Goal: Browse casually: Explore the website without a specific task or goal

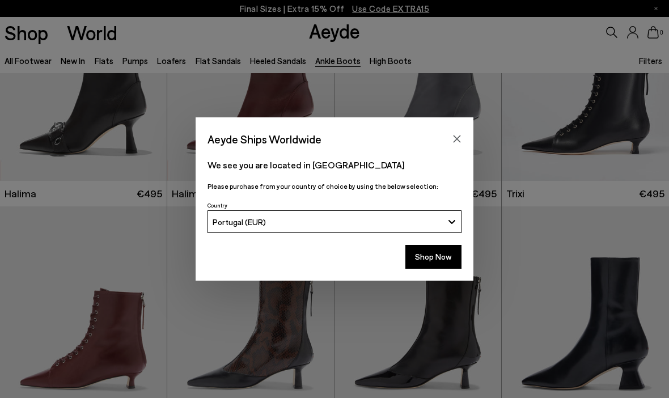
scroll to position [199, 0]
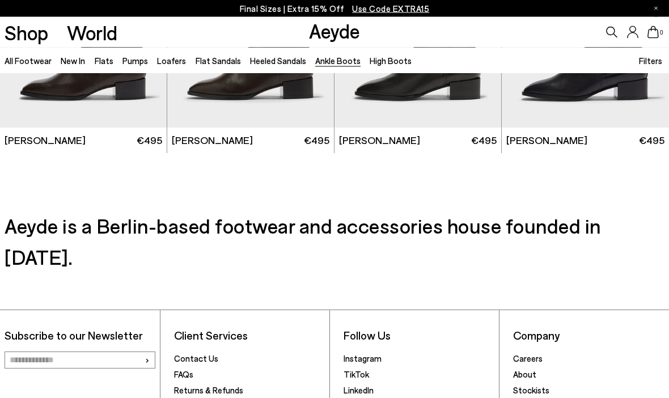
scroll to position [2014, 0]
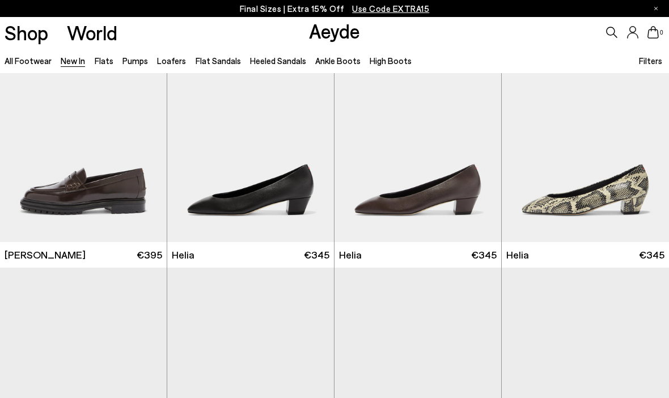
scroll to position [808, 0]
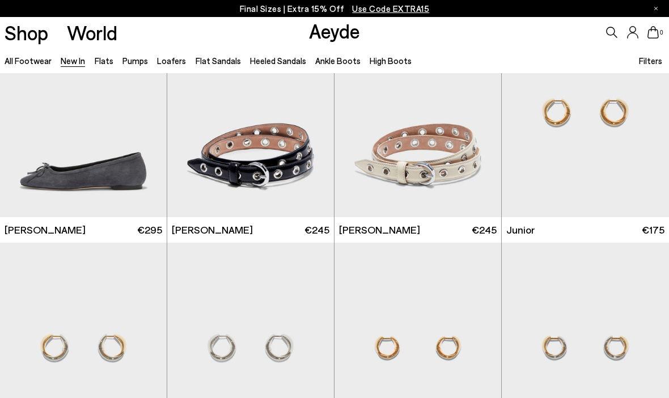
scroll to position [5796, 0]
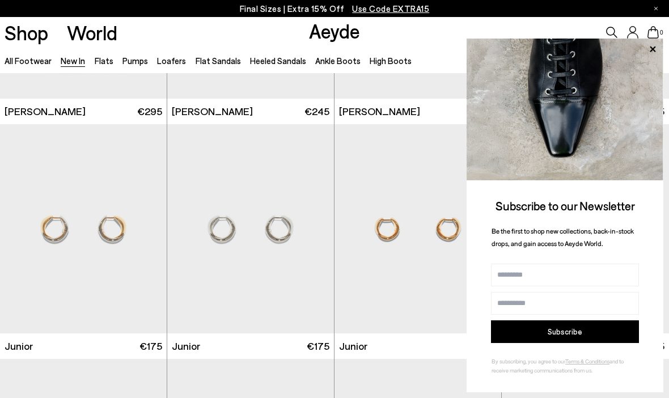
scroll to position [5830, 0]
